Goal: Task Accomplishment & Management: Use online tool/utility

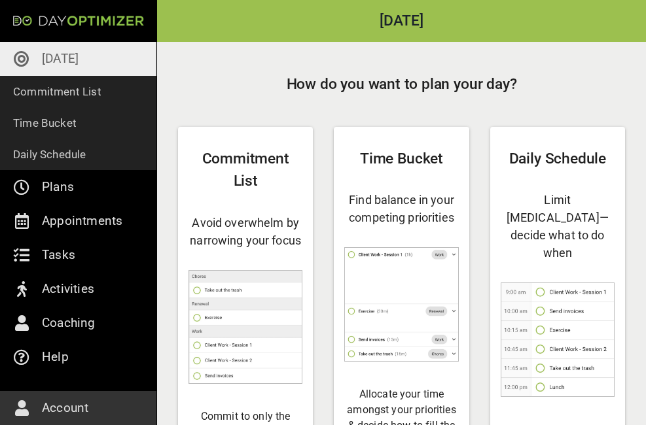
click at [66, 53] on p "[DATE]" at bounding box center [60, 58] width 37 height 21
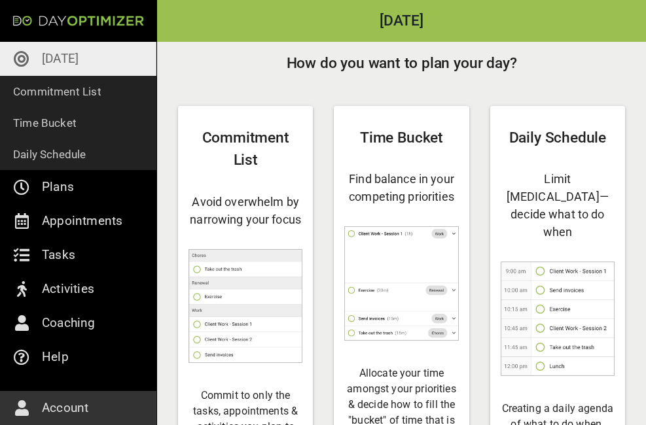
scroll to position [22, 0]
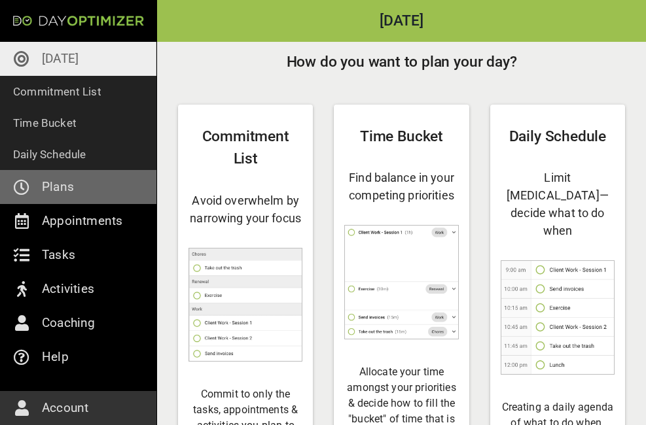
click at [118, 181] on link "Plans" at bounding box center [78, 187] width 156 height 34
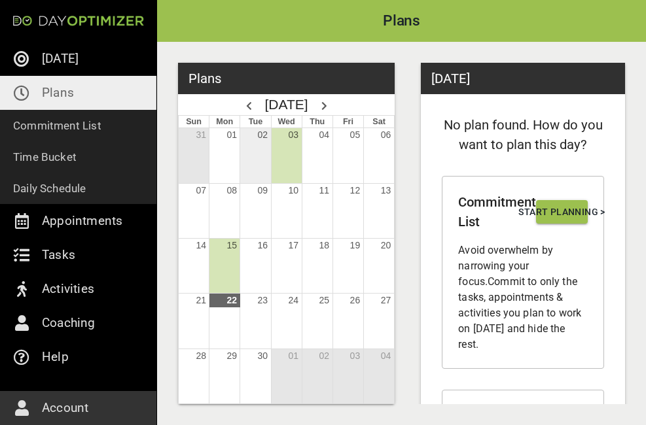
click at [253, 163] on div "Month View" at bounding box center [254, 155] width 31 height 54
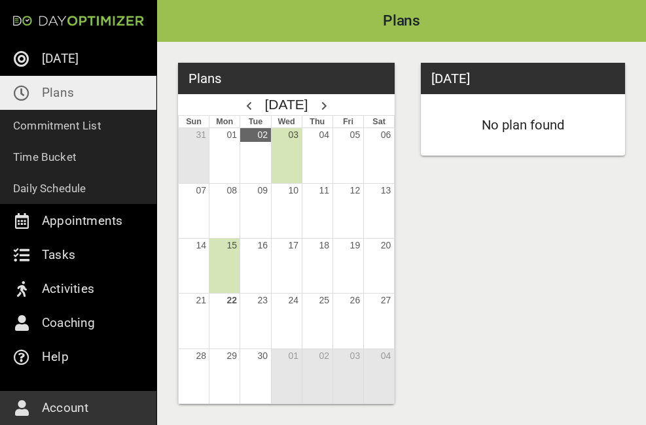
click at [286, 162] on div "Month View" at bounding box center [286, 155] width 31 height 54
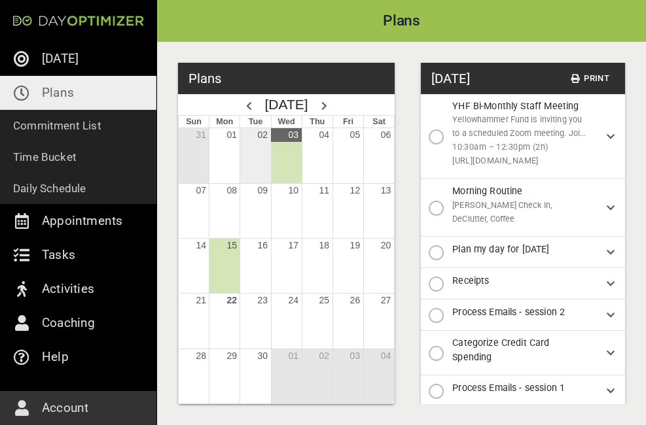
click at [260, 162] on div "Month View" at bounding box center [254, 155] width 31 height 54
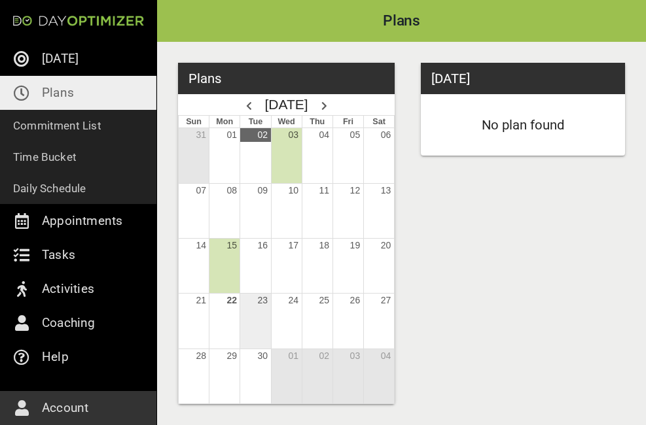
click at [254, 323] on div "Month View" at bounding box center [254, 321] width 31 height 54
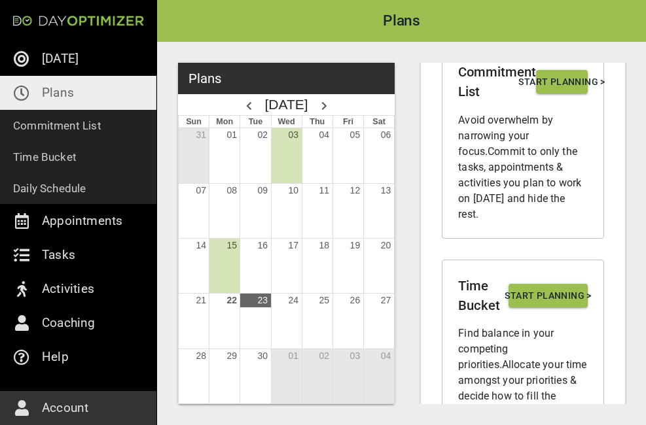
scroll to position [1, 0]
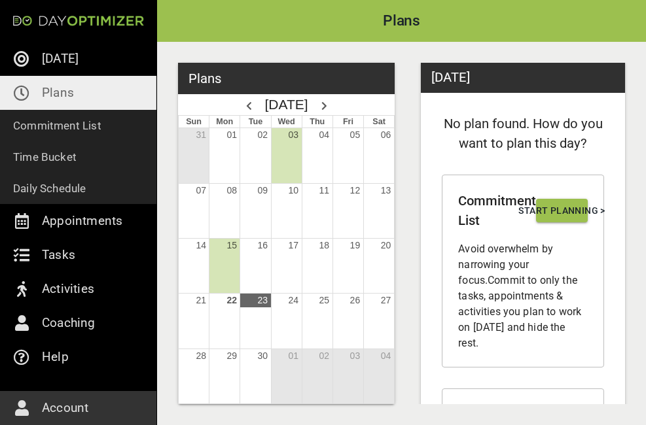
click at [514, 228] on h3 "Commitment List" at bounding box center [497, 211] width 78 height 40
click at [546, 212] on span "Start Planning >" at bounding box center [561, 211] width 31 height 16
